Goal: Information Seeking & Learning: Check status

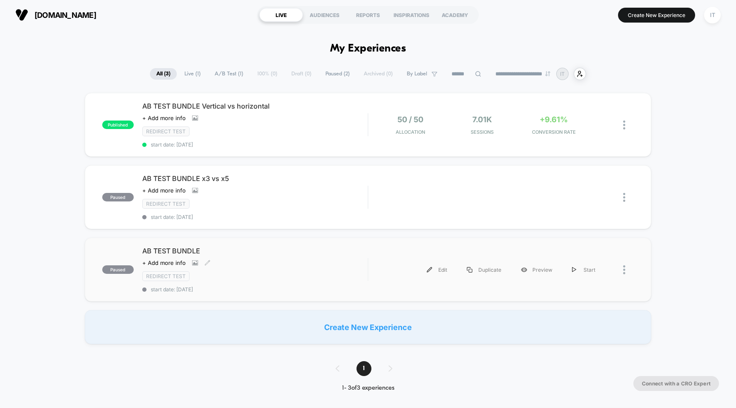
click at [156, 247] on span "AB TEST BUNDLE" at bounding box center [255, 251] width 226 height 9
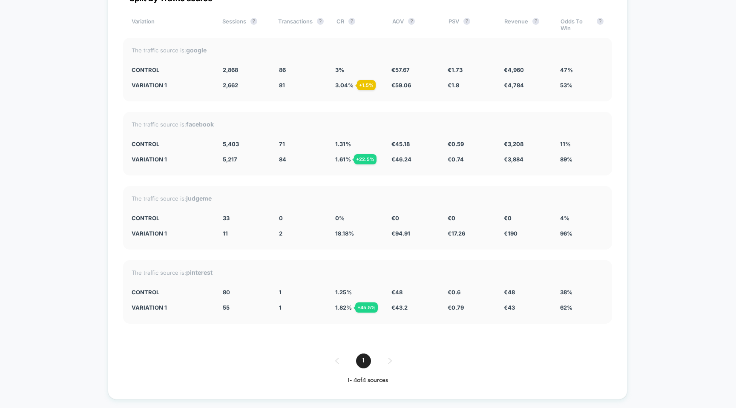
scroll to position [1733, 0]
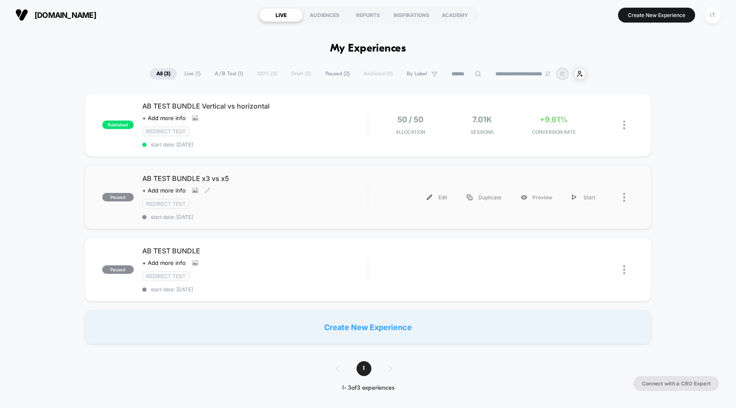
click at [190, 177] on span "AB TEST BUNDLE x3 vs x5" at bounding box center [255, 178] width 226 height 9
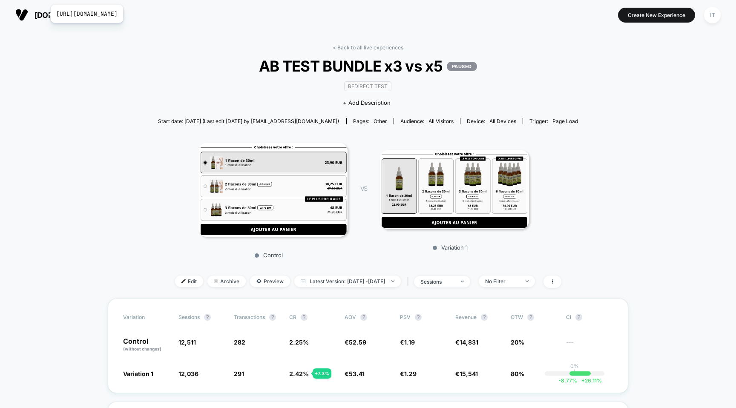
click at [45, 14] on span "[DOMAIN_NAME]" at bounding box center [66, 15] width 62 height 9
